Goal: Task Accomplishment & Management: Use online tool/utility

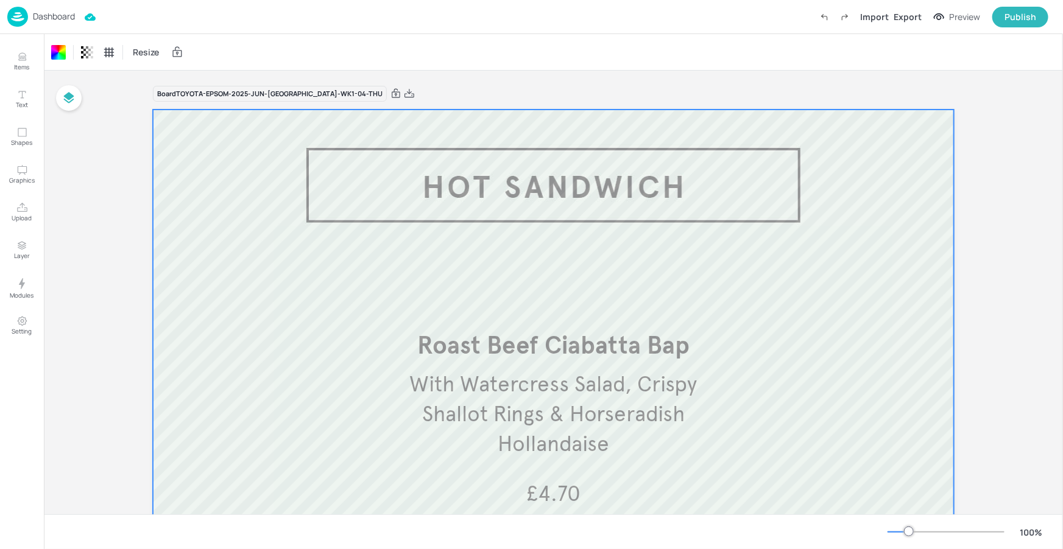
click at [52, 15] on p "Dashboard" at bounding box center [54, 16] width 42 height 9
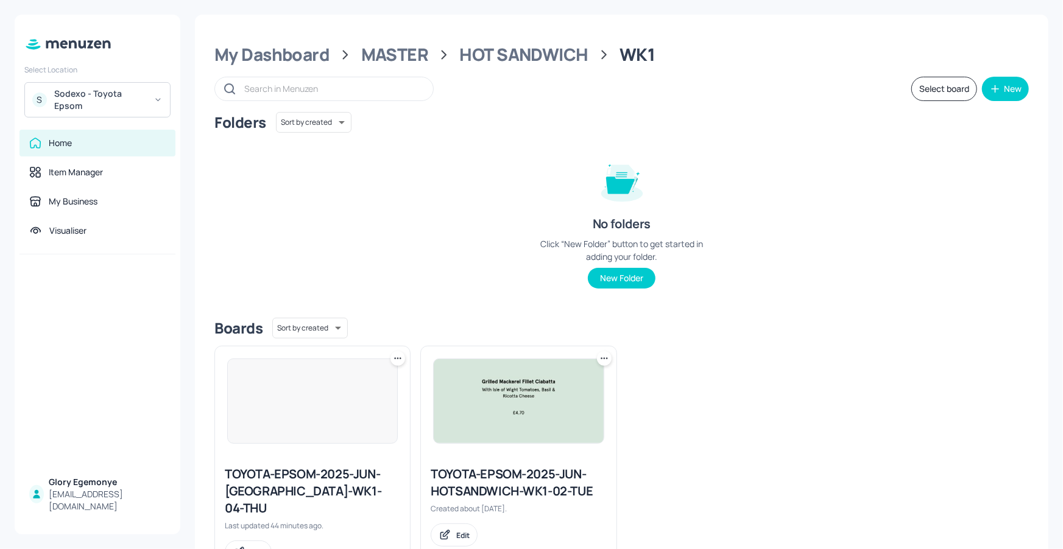
click at [99, 93] on div "Sodexo - Toyota Epsom" at bounding box center [100, 100] width 92 height 24
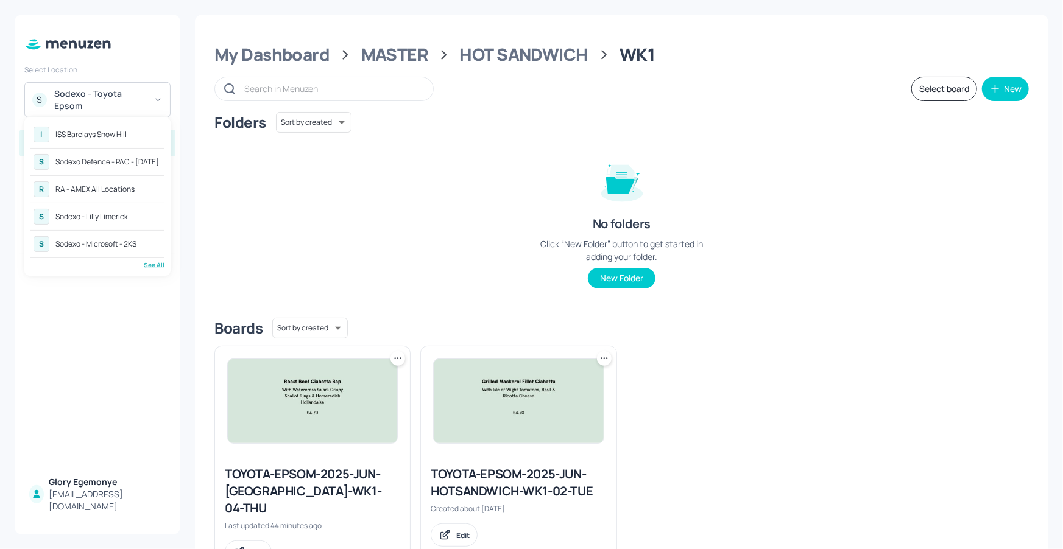
click at [130, 225] on div "S Sodexo - Lilly Limerick" at bounding box center [97, 217] width 134 height 22
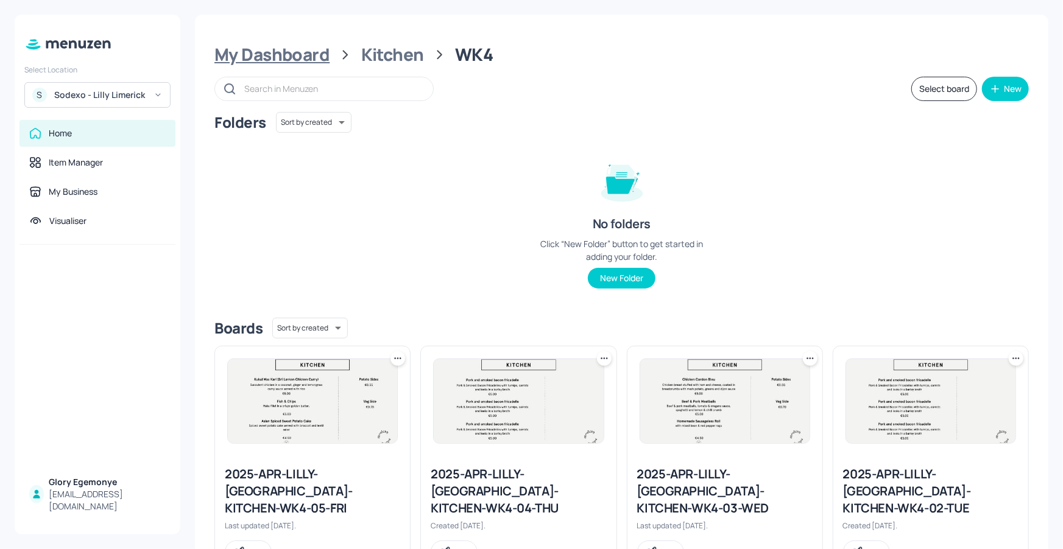
click at [320, 52] on div "My Dashboard" at bounding box center [271, 55] width 115 height 22
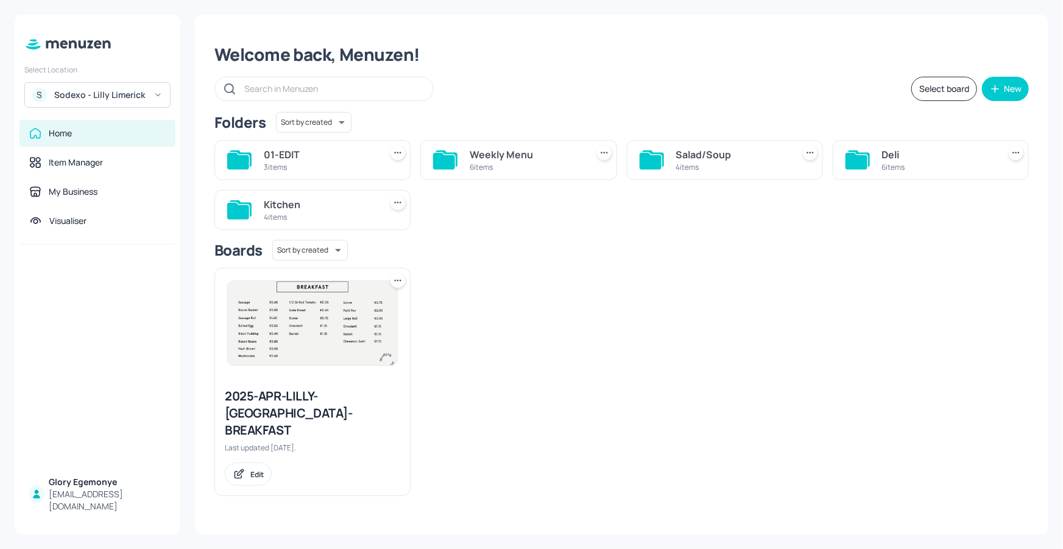
click at [852, 160] on icon at bounding box center [856, 161] width 22 height 16
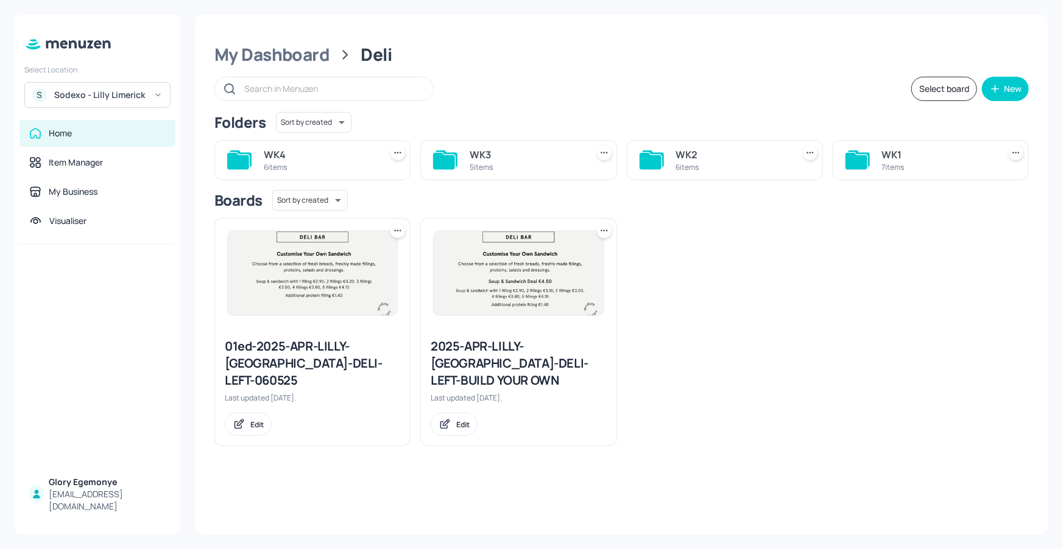
click at [237, 152] on icon at bounding box center [241, 158] width 22 height 16
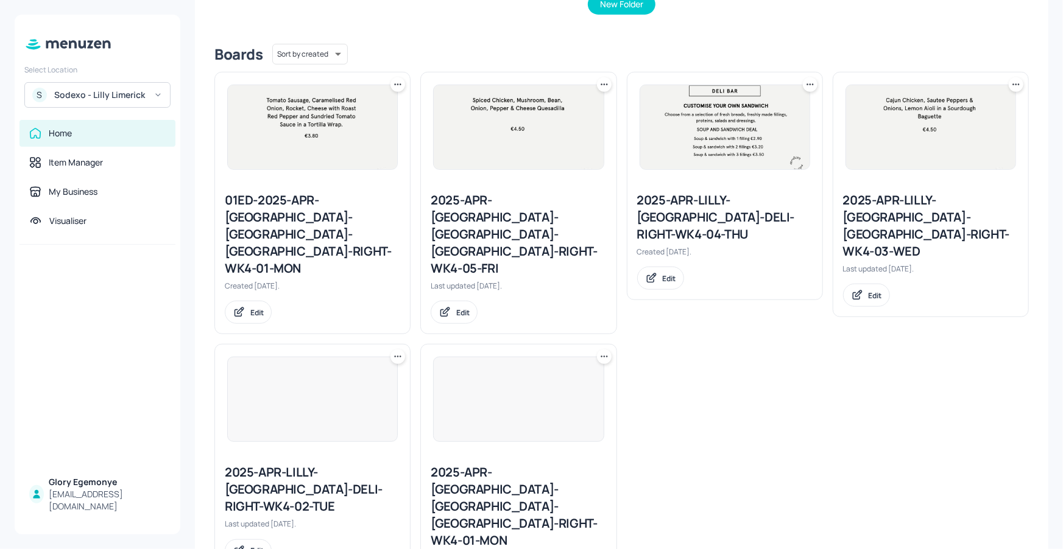
scroll to position [275, 0]
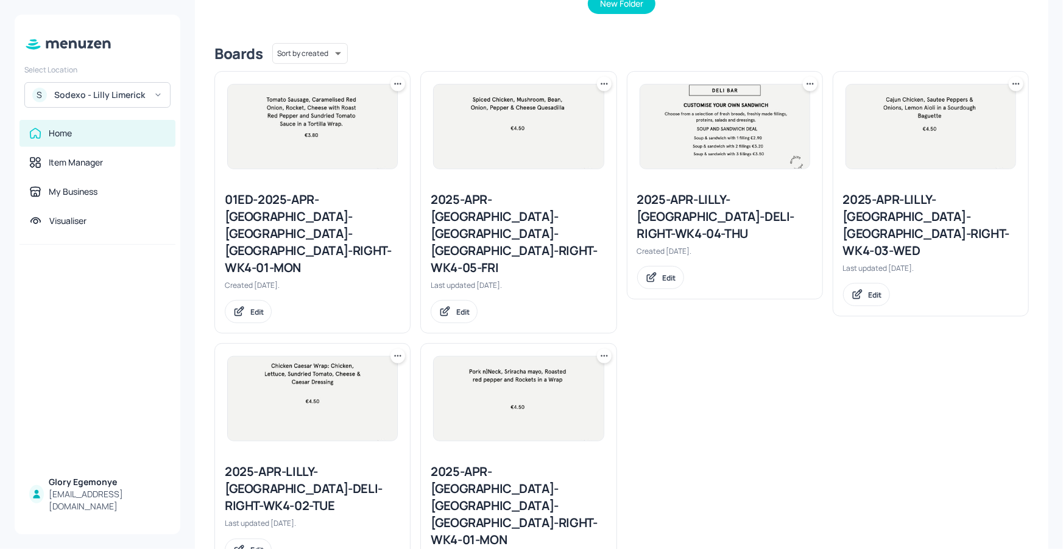
click at [735, 206] on div "2025-APR-LILLY-LIMERICK-DELI-RIGHT-WK4-04-THU" at bounding box center [724, 216] width 175 height 51
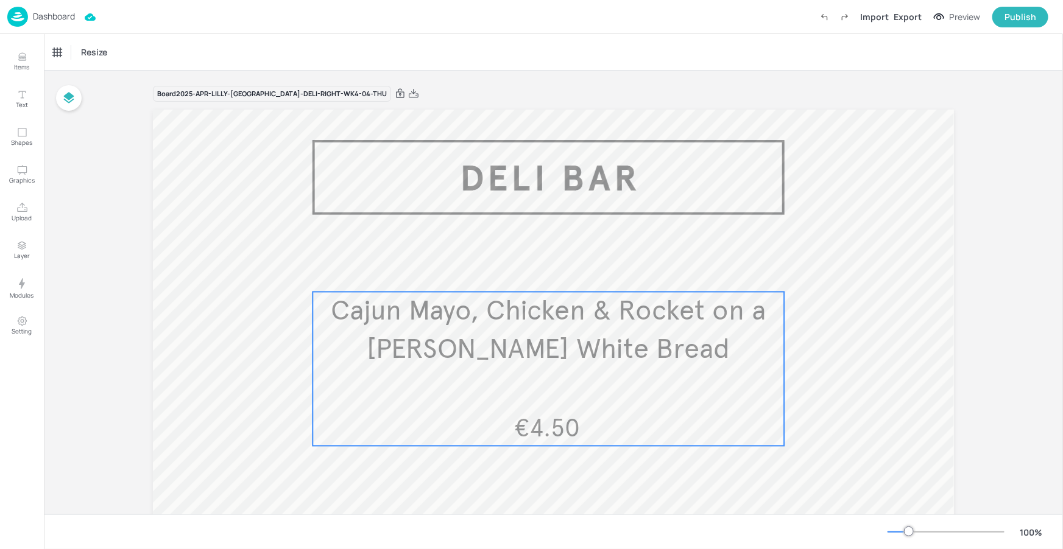
click at [661, 344] on span "Cajun Mayo, Chicken & Rocket on a Bloomer White Bread" at bounding box center [548, 330] width 435 height 72
click at [540, 267] on icon "Edit Item" at bounding box center [540, 269] width 5 height 5
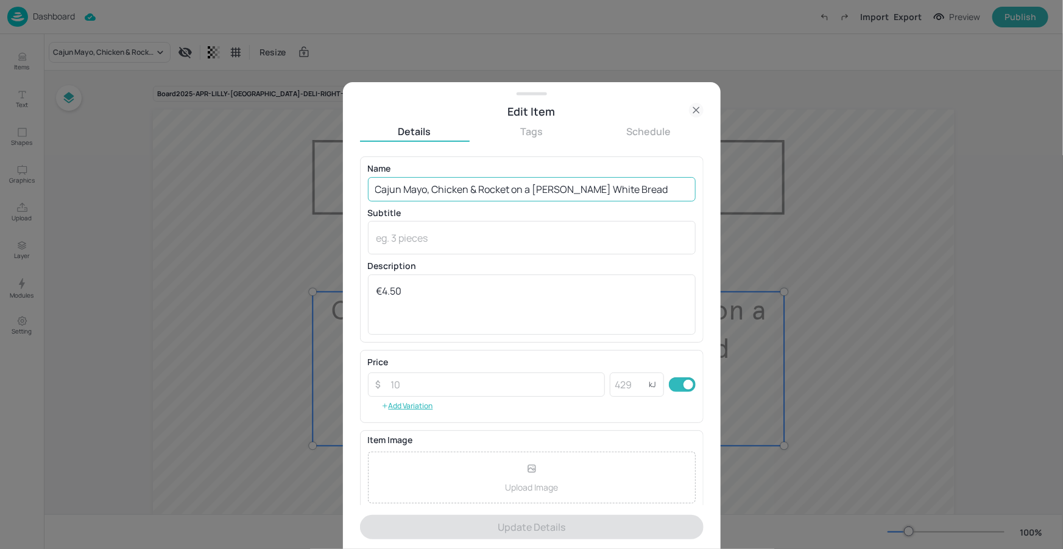
click at [622, 193] on input "Cajun Mayo, Chicken & Rocket on a Bloomer White Bread" at bounding box center [532, 189] width 328 height 24
drag, startPoint x: 631, startPoint y: 191, endPoint x: 367, endPoint y: 190, distance: 263.8
click at [368, 190] on input "Cajun Mayo, Chicken & Rocket on a Bloomer White Bread" at bounding box center [532, 189] width 328 height 24
paste input "Meatball Marinara Sub"
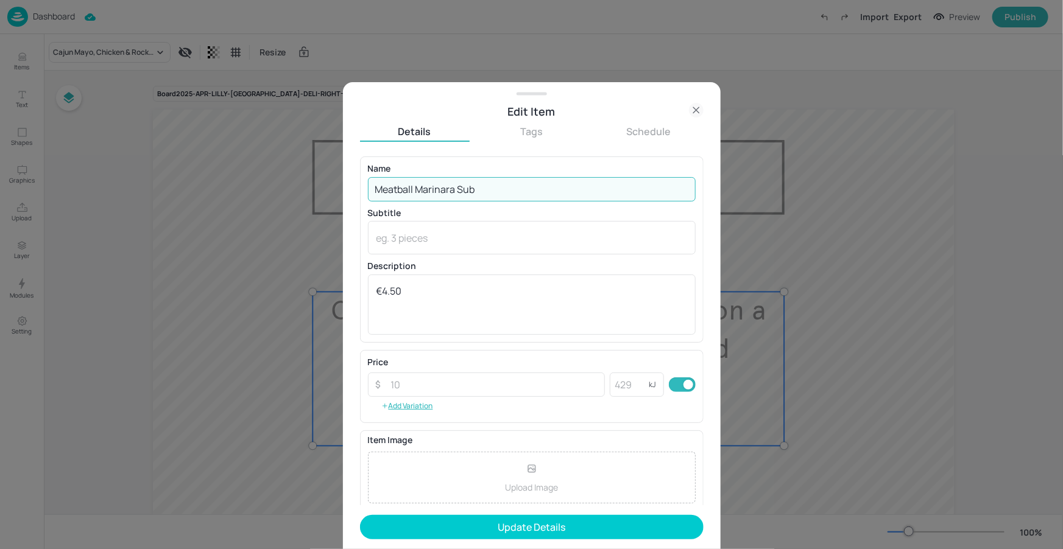
type input "Meatball Marinara Sub"
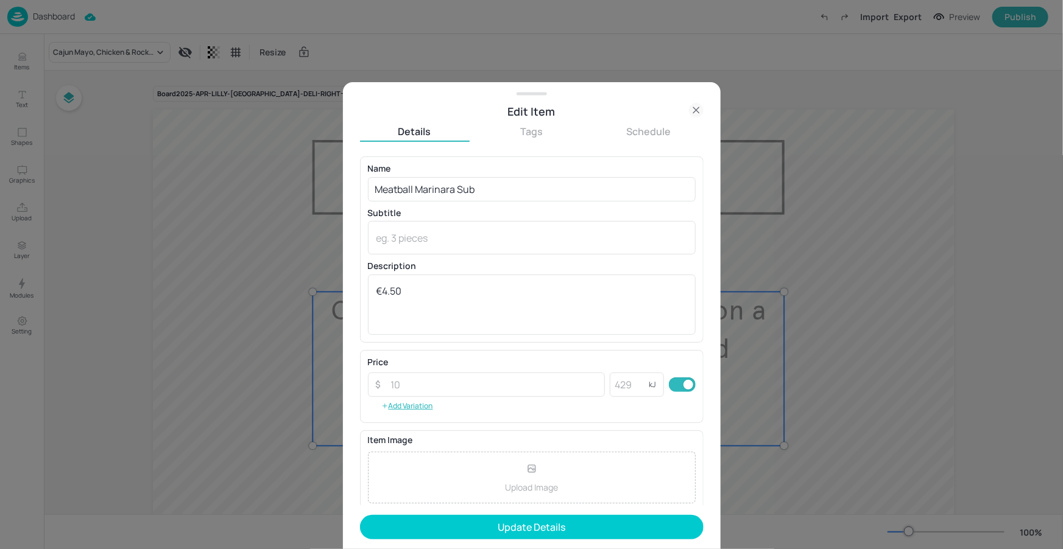
click at [543, 168] on p "Name" at bounding box center [532, 168] width 328 height 9
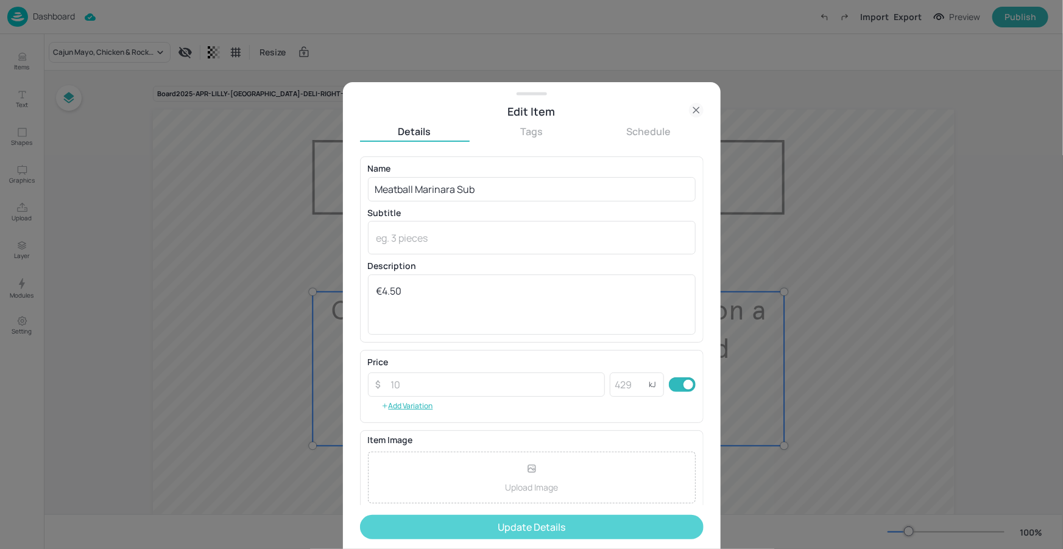
click at [521, 524] on button "Update Details" at bounding box center [532, 527] width 344 height 24
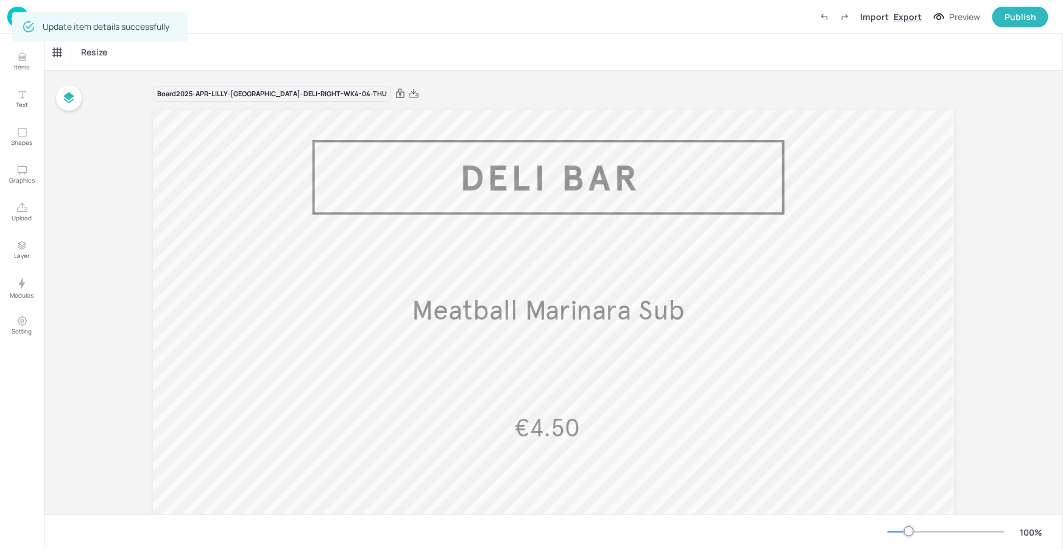
click at [902, 18] on div "Export" at bounding box center [908, 16] width 28 height 13
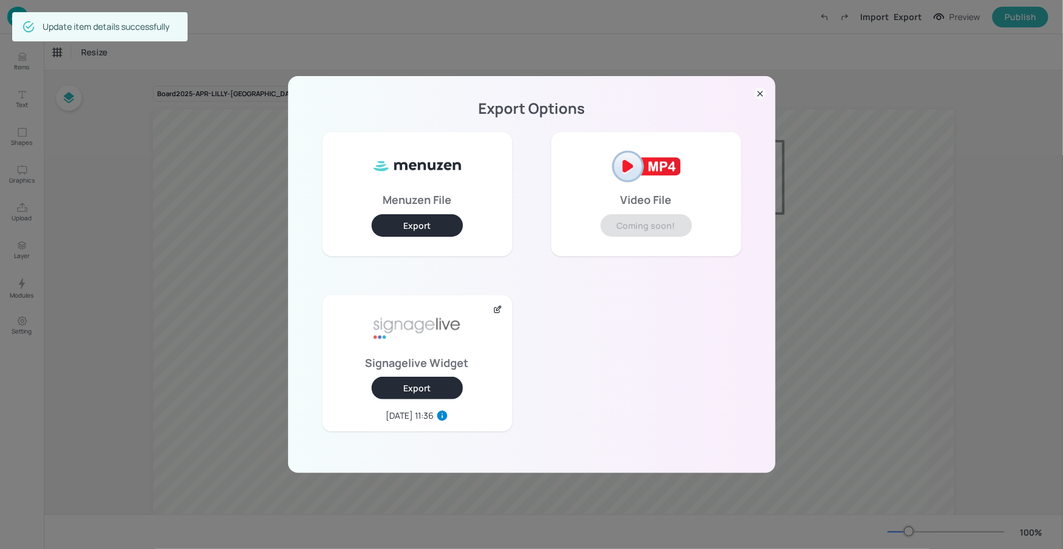
click at [440, 386] on button "Export" at bounding box center [417, 388] width 91 height 23
click at [764, 96] on icon at bounding box center [760, 94] width 12 height 12
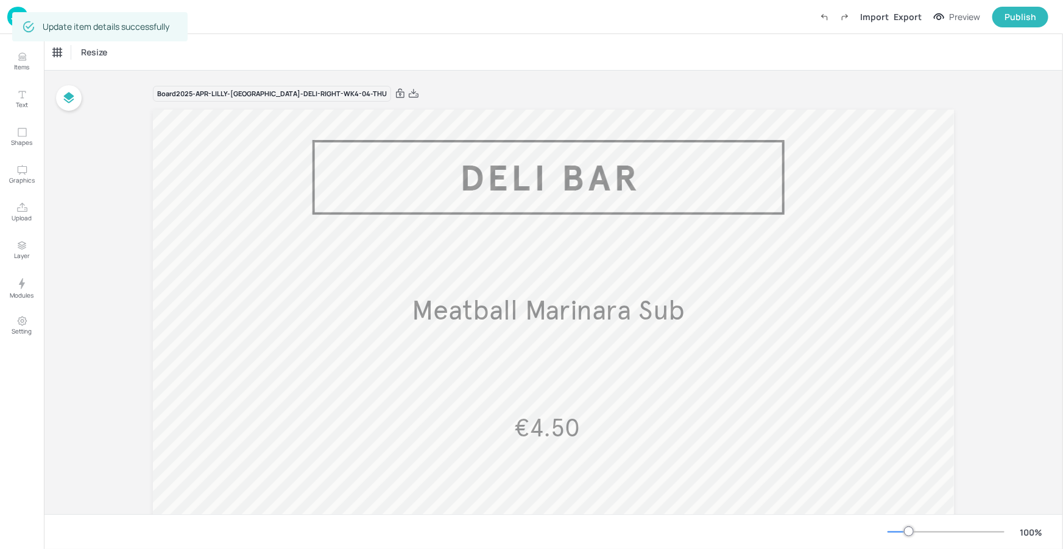
click at [41, 19] on div "Update item details successfully" at bounding box center [99, 26] width 175 height 29
click at [82, 22] on div "Update item details successfully" at bounding box center [106, 27] width 127 height 22
click at [76, 24] on div "Update item details successfully" at bounding box center [106, 27] width 127 height 22
click at [75, 24] on div "Update item details successfully" at bounding box center [106, 27] width 127 height 22
click at [83, 26] on div "Update item details successfully" at bounding box center [106, 27] width 127 height 22
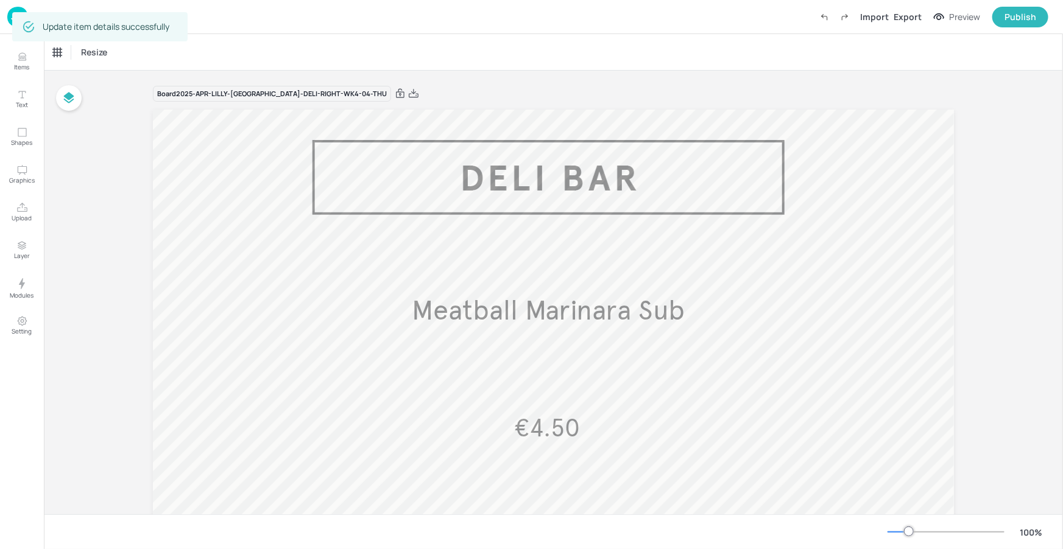
click at [470, 15] on div "Dashboard Import Export Preview Publish" at bounding box center [527, 17] width 1041 height 34
click at [468, 14] on div "Dashboard Import Export Preview Publish" at bounding box center [527, 17] width 1041 height 34
click at [467, 15] on div "Dashboard Import Export Preview Publish" at bounding box center [527, 17] width 1041 height 34
click at [465, 16] on div "Dashboard Import Export Preview Publish" at bounding box center [527, 17] width 1041 height 34
click at [464, 16] on div "Dashboard Import Export Preview Publish" at bounding box center [527, 17] width 1041 height 34
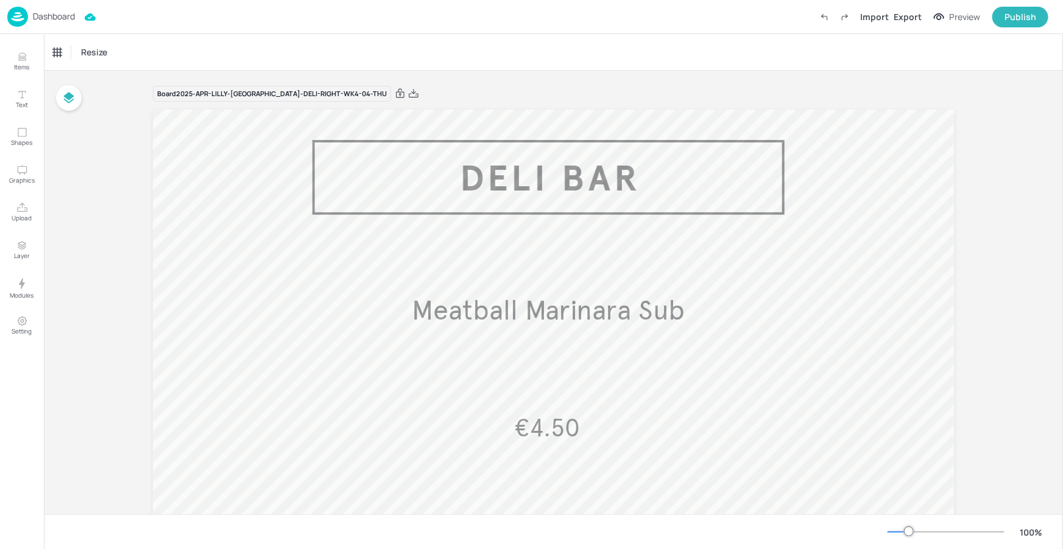
click at [82, 16] on div "Dashboard Import Export Preview Publish" at bounding box center [527, 17] width 1041 height 34
click at [58, 21] on p "Dashboard" at bounding box center [54, 16] width 42 height 9
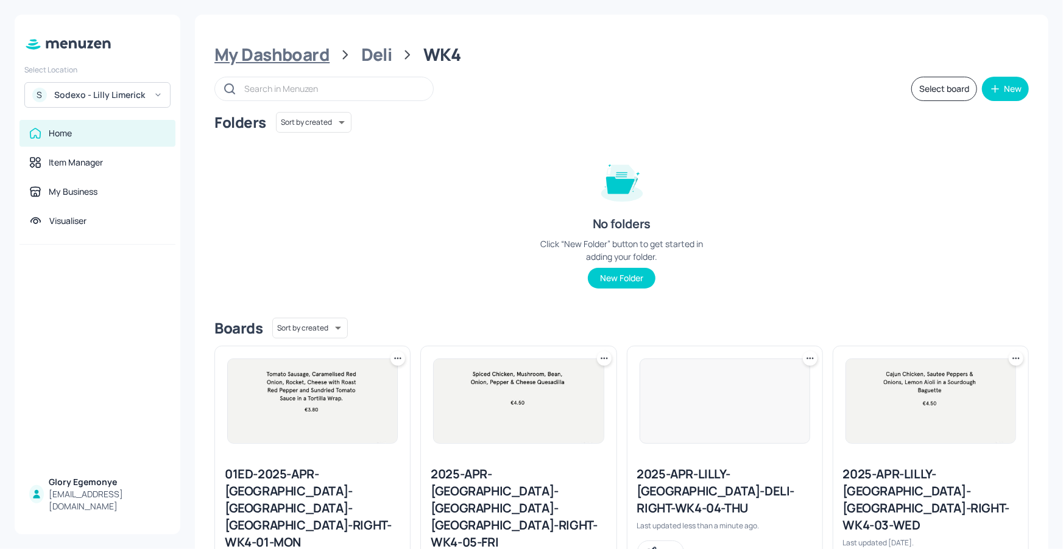
click at [312, 54] on div "My Dashboard" at bounding box center [271, 55] width 115 height 22
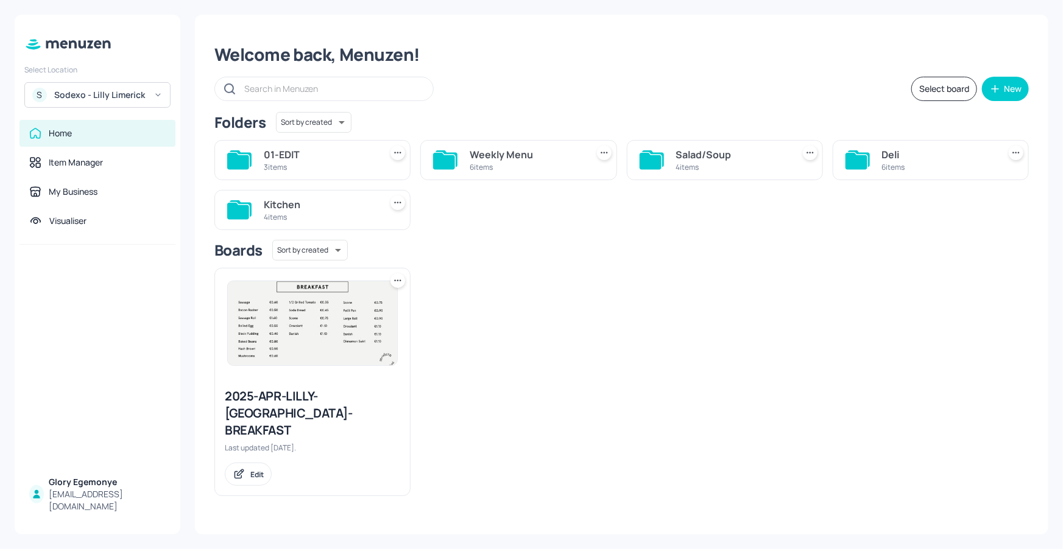
click at [641, 160] on icon at bounding box center [651, 161] width 22 height 16
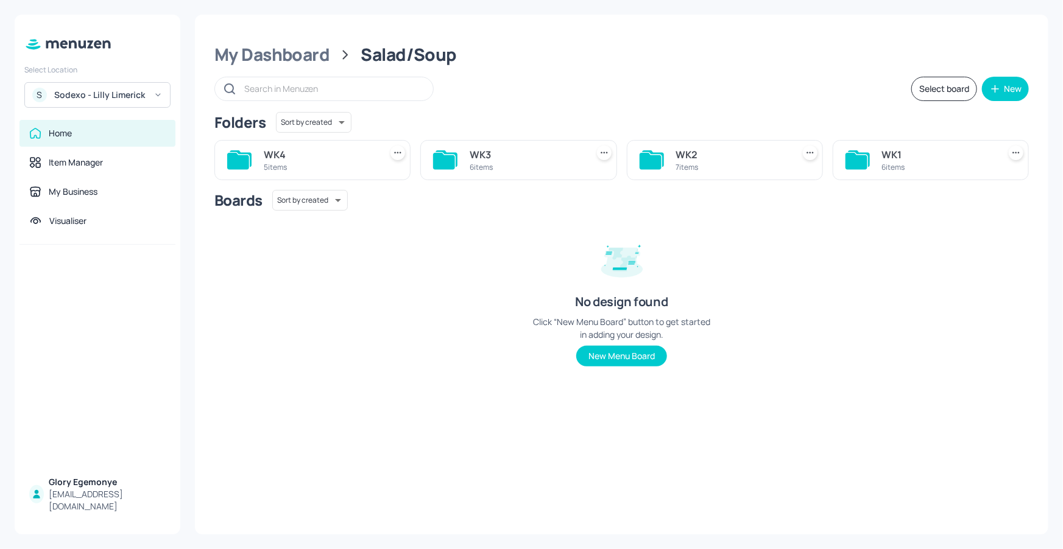
click at [234, 156] on icon at bounding box center [238, 161] width 22 height 16
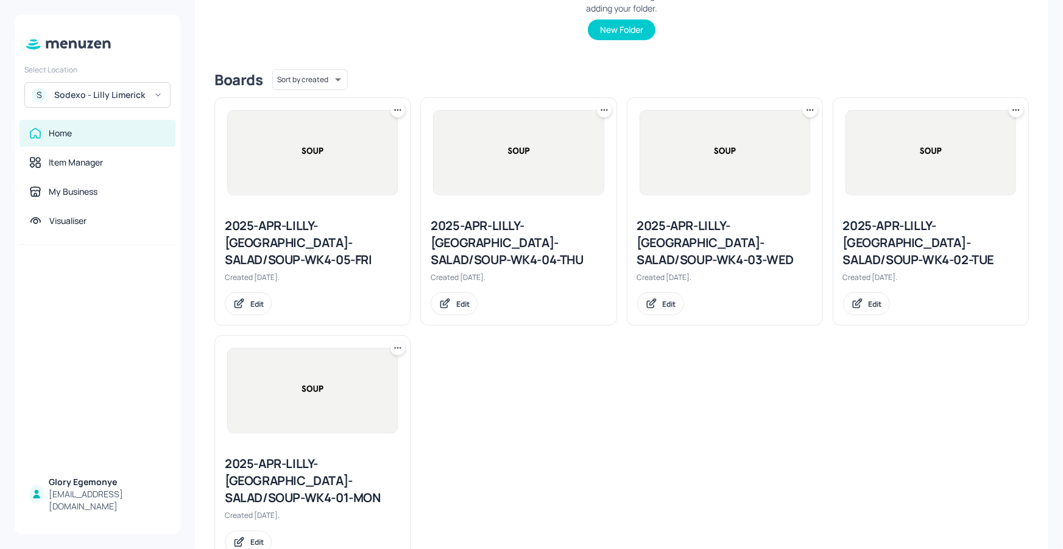
scroll to position [258, 0]
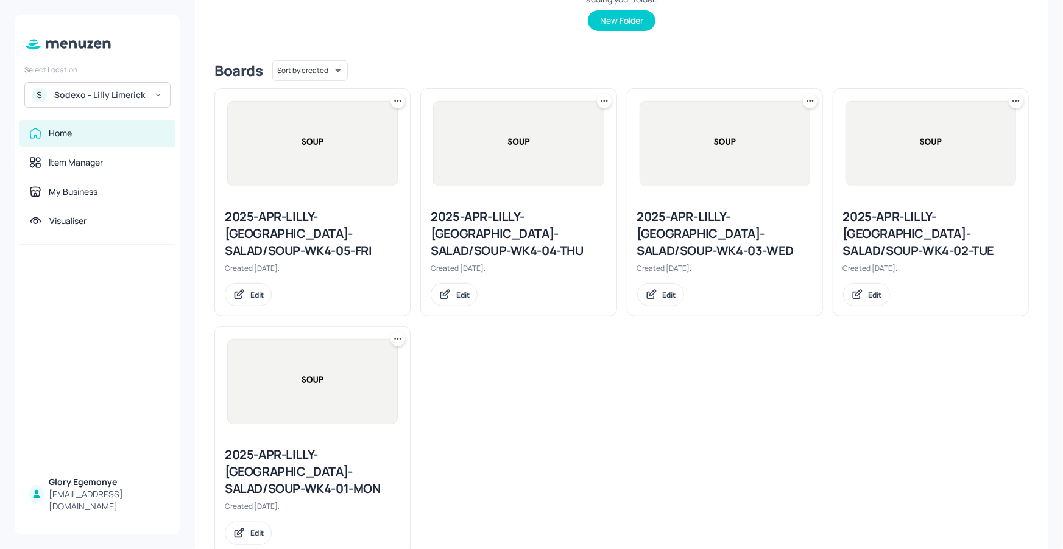
click at [517, 216] on div "2025-APR-LILLY-LIMERICK-SALAD/SOUP-WK4-04-THU" at bounding box center [518, 233] width 175 height 51
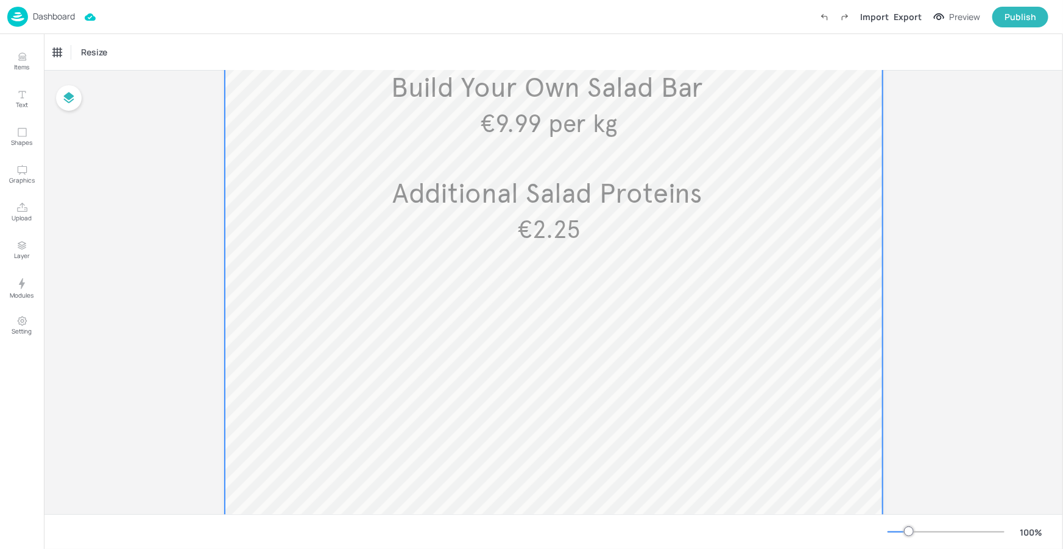
scroll to position [626, 0]
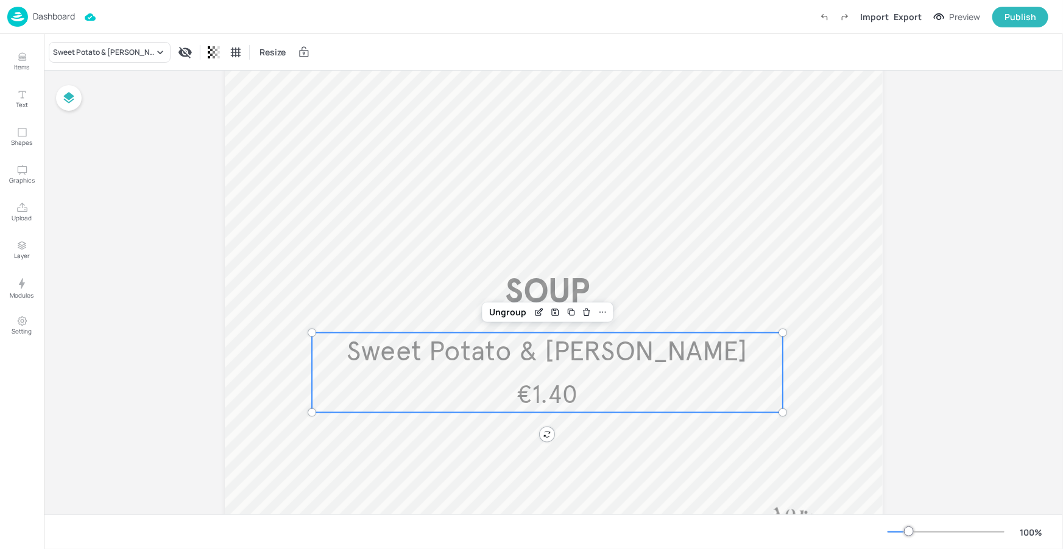
click at [527, 358] on span "Sweet Potato & Lentil Dahl" at bounding box center [547, 352] width 401 height 34
click at [129, 52] on div "Sweet Potato & Lentil Dahl" at bounding box center [103, 52] width 101 height 11
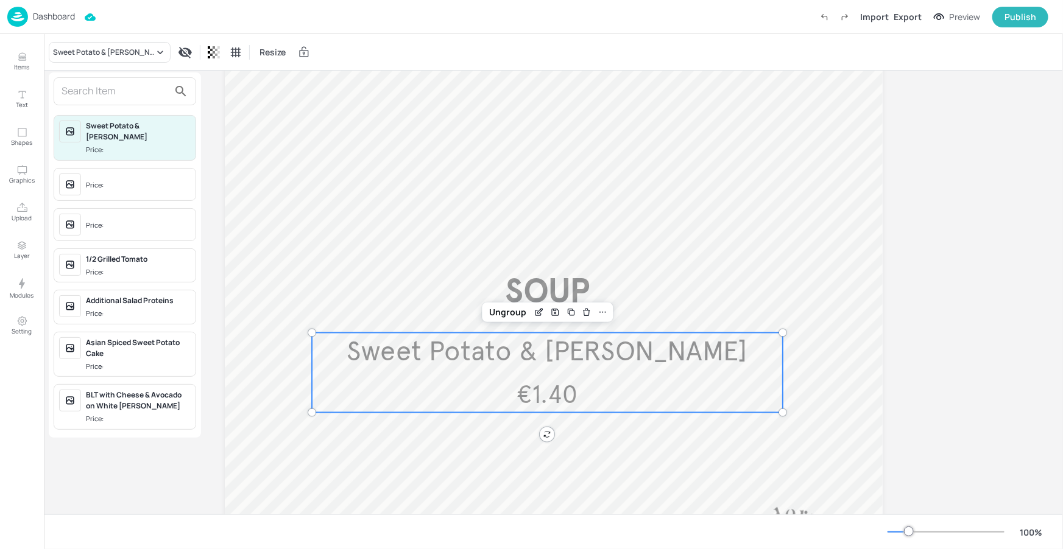
click at [144, 90] on input "text" at bounding box center [115, 91] width 107 height 19
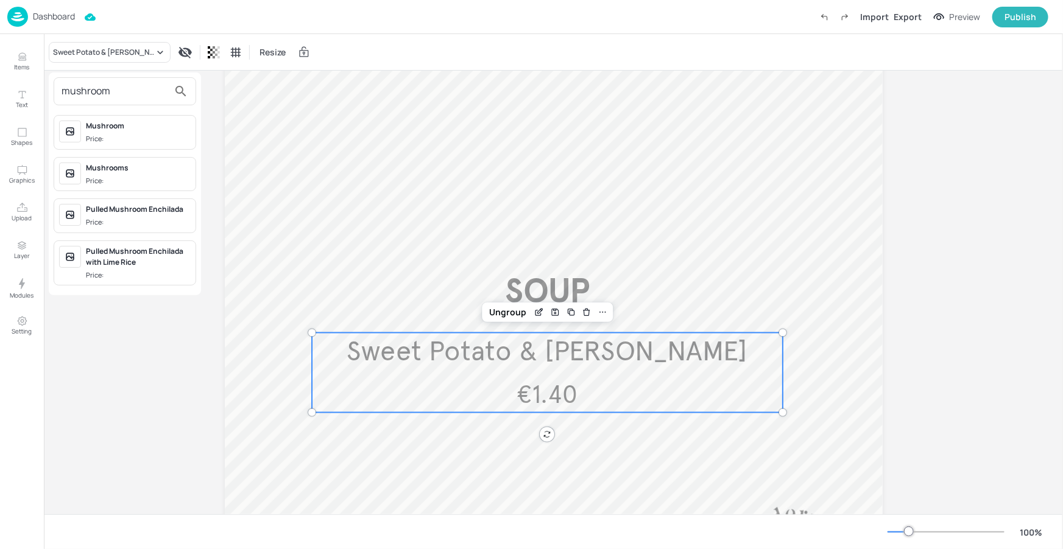
type input "mushroom"
click at [143, 134] on span "Price:" at bounding box center [138, 139] width 105 height 10
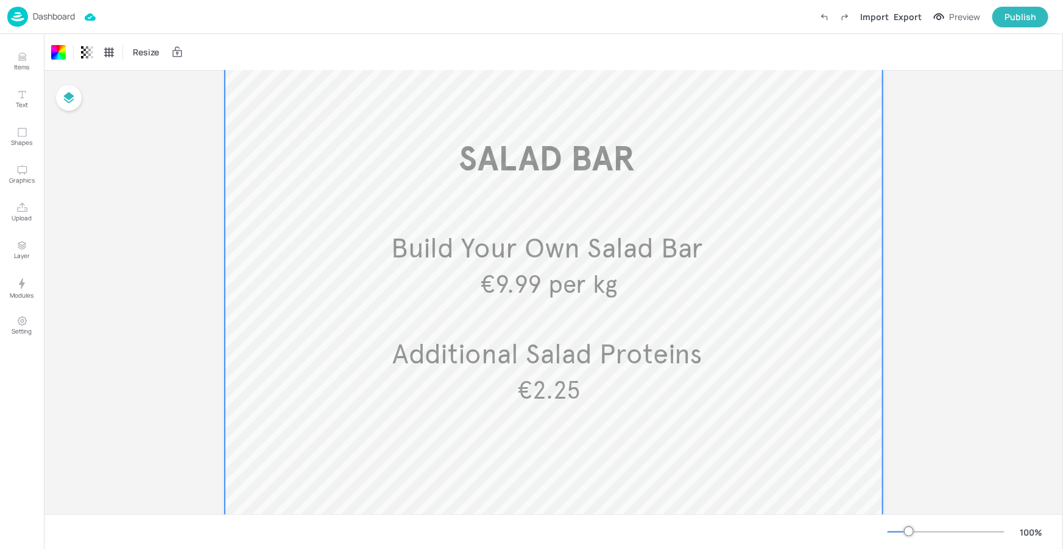
scroll to position [0, 0]
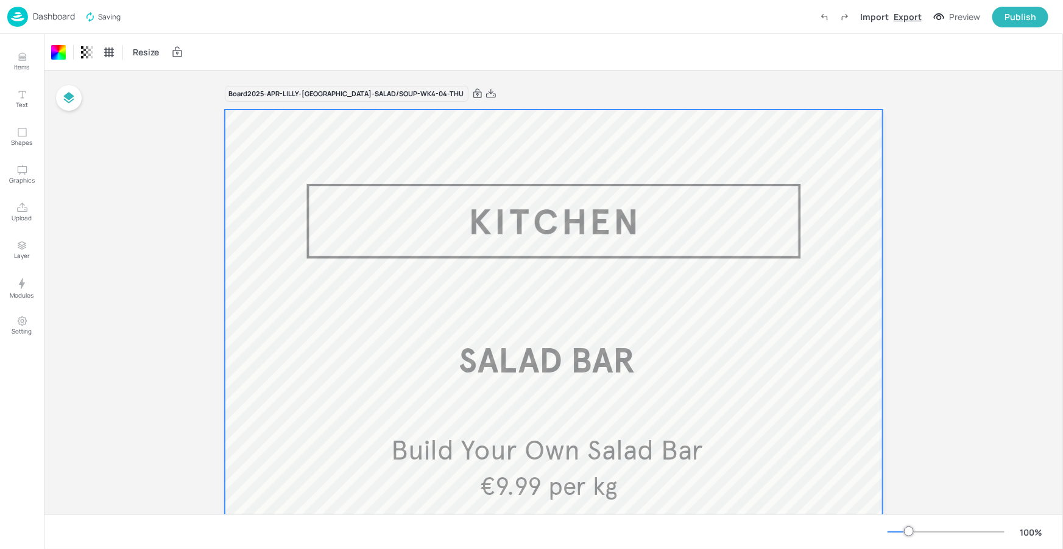
click at [896, 17] on div "Export" at bounding box center [908, 16] width 28 height 13
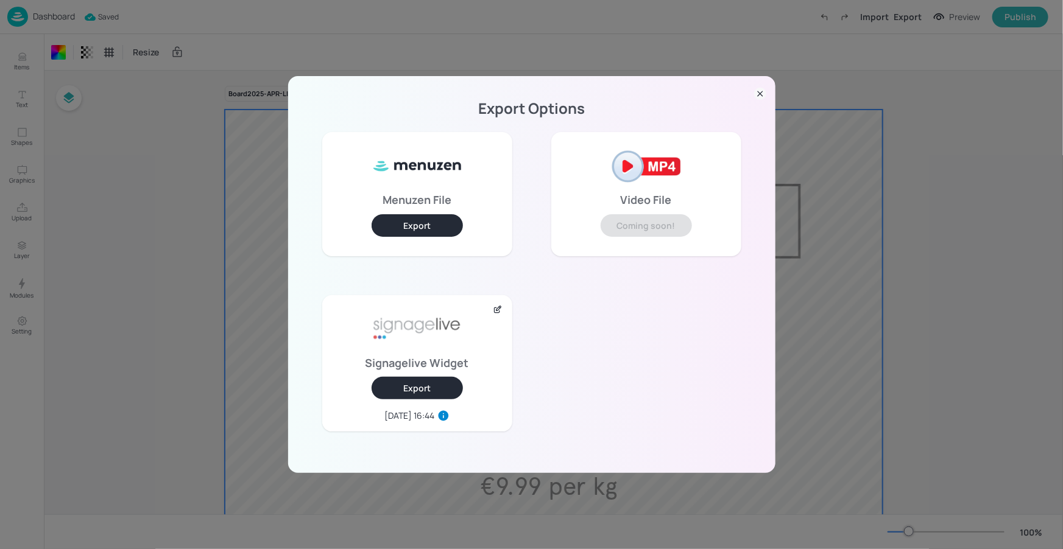
click at [426, 389] on button "Export" at bounding box center [417, 388] width 91 height 23
